Goal: Check status: Check status

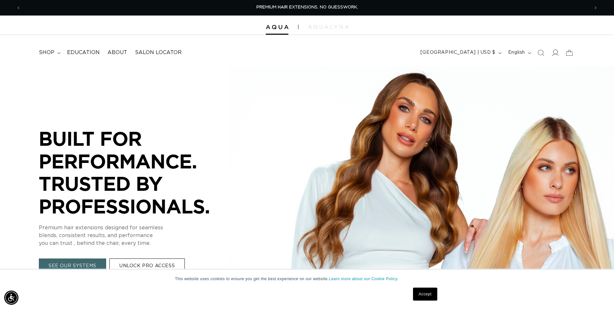
click at [553, 56] on span at bounding box center [555, 53] width 14 height 14
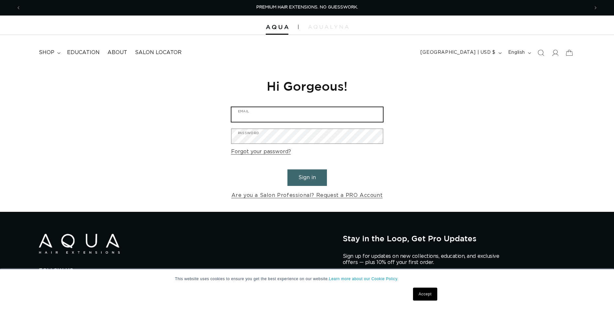
click at [253, 120] on input "Email" at bounding box center [308, 114] width 152 height 15
type input "[EMAIL_ADDRESS][DOMAIN_NAME]"
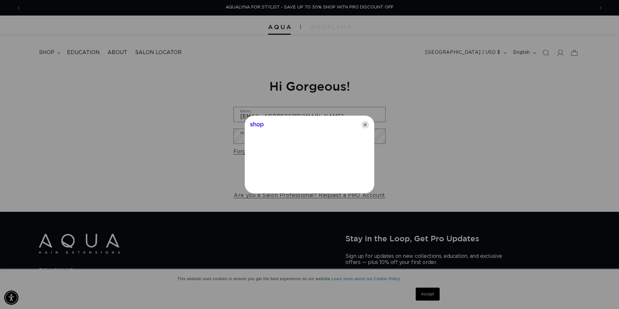
click at [364, 124] on icon "Close" at bounding box center [365, 125] width 8 height 8
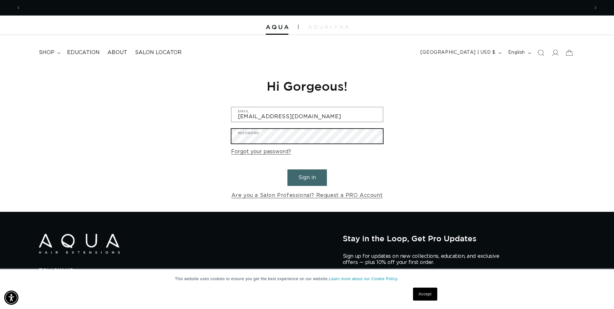
click at [288, 169] on button "Sign in" at bounding box center [308, 177] width 40 height 17
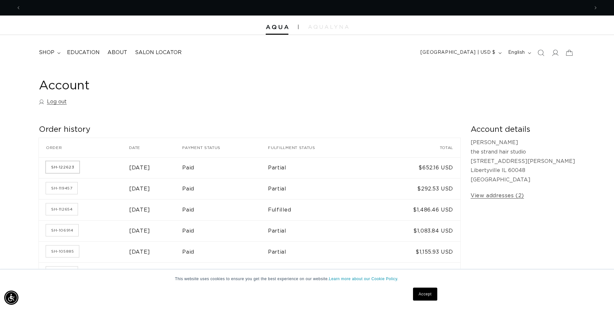
scroll to position [0, 568]
click at [53, 169] on link "SH-122623" at bounding box center [62, 167] width 33 height 12
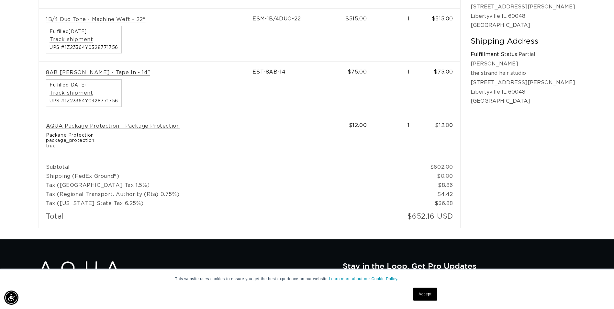
scroll to position [0, 1136]
